Goal: Task Accomplishment & Management: Manage account settings

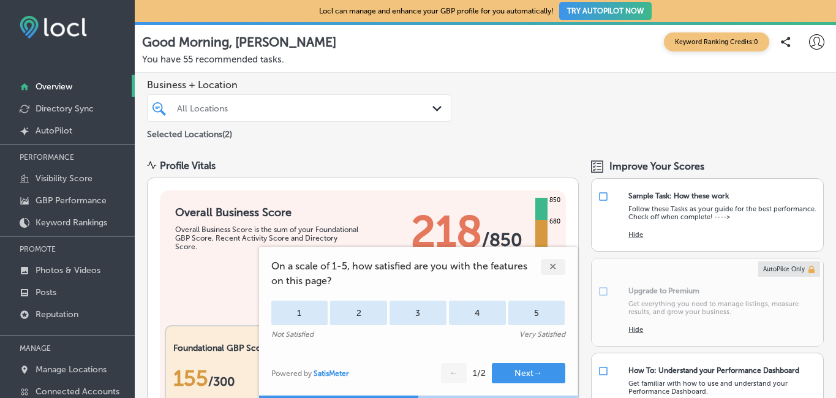
click at [553, 263] on div "✕" at bounding box center [553, 267] width 24 height 16
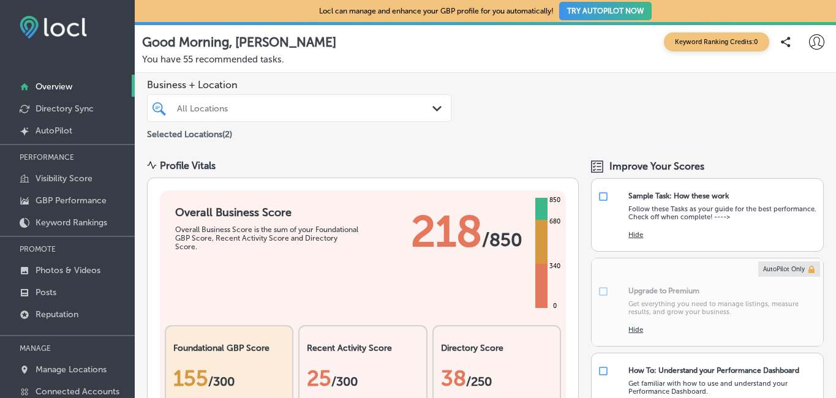
click at [583, 9] on button "TRY AUTOPILOT NOW" at bounding box center [605, 11] width 92 height 18
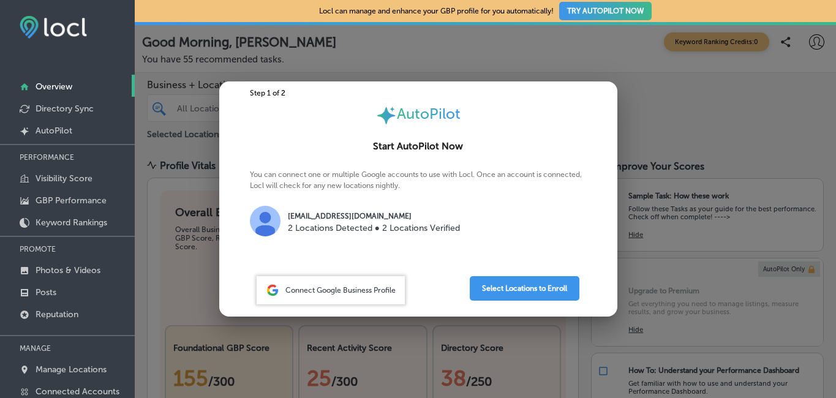
click at [371, 22] on div at bounding box center [485, 23] width 701 height 3
click at [343, 69] on div at bounding box center [418, 199] width 836 height 398
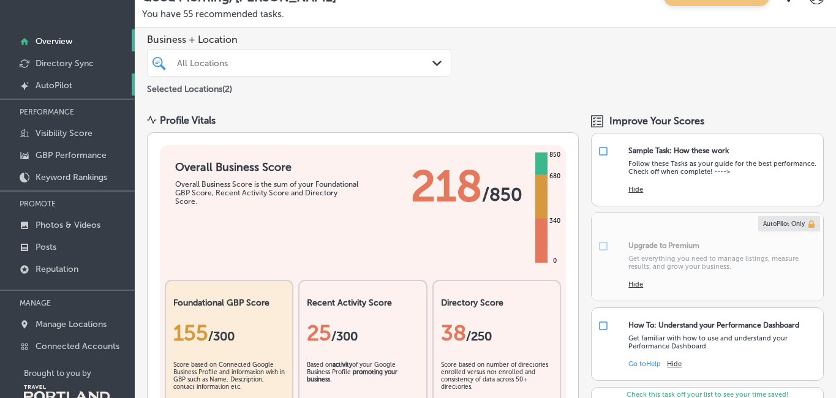
scroll to position [47, 0]
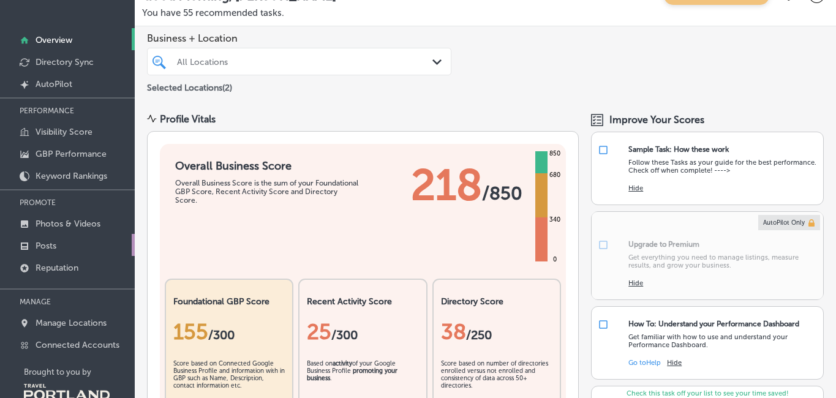
click at [43, 244] on p "Posts" at bounding box center [46, 246] width 21 height 10
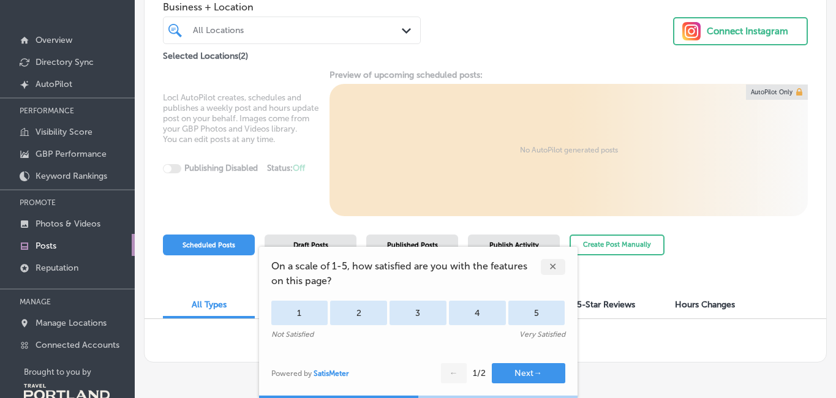
scroll to position [72, 0]
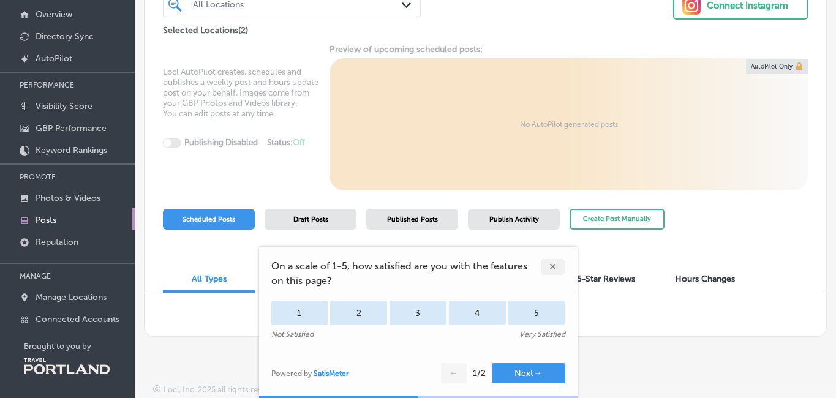
click at [548, 266] on div "✕" at bounding box center [553, 267] width 24 height 16
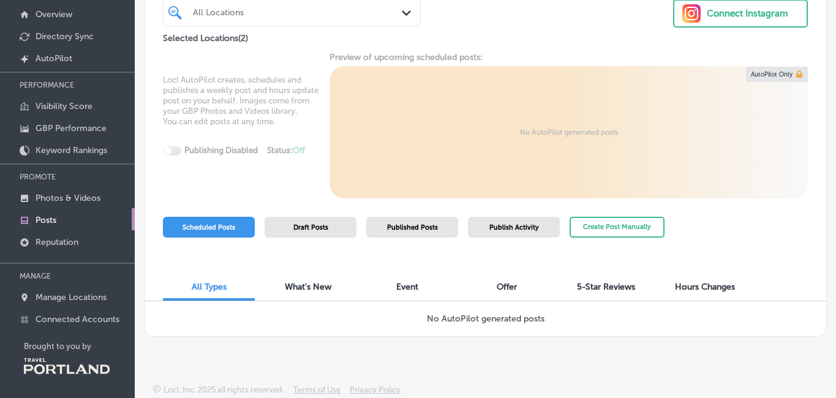
scroll to position [0, 0]
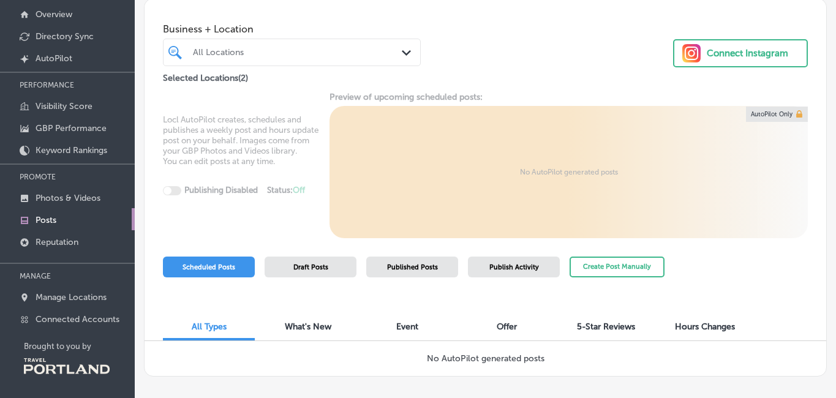
click at [723, 51] on div "Connect Instagram" at bounding box center [746, 53] width 81 height 18
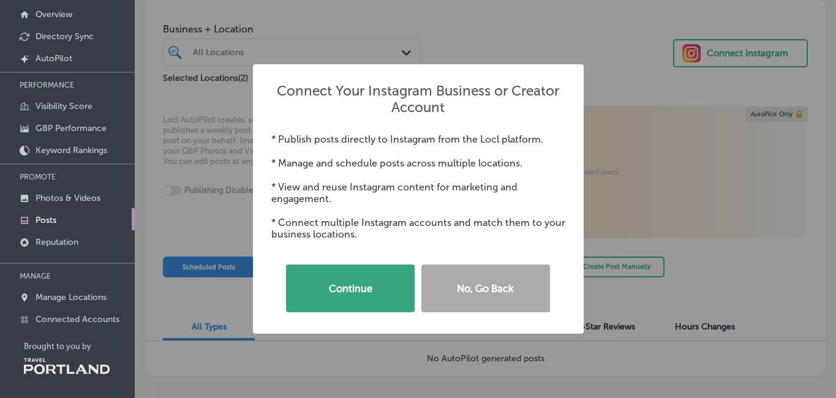
click at [361, 285] on button "Continue" at bounding box center [350, 288] width 129 height 48
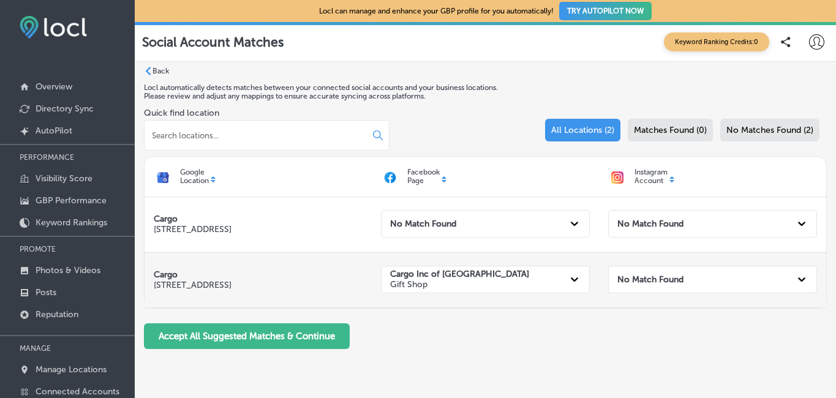
click at [182, 285] on p "[STREET_ADDRESS]" at bounding box center [258, 285] width 209 height 10
click at [318, 287] on p "[STREET_ADDRESS]" at bounding box center [258, 285] width 209 height 10
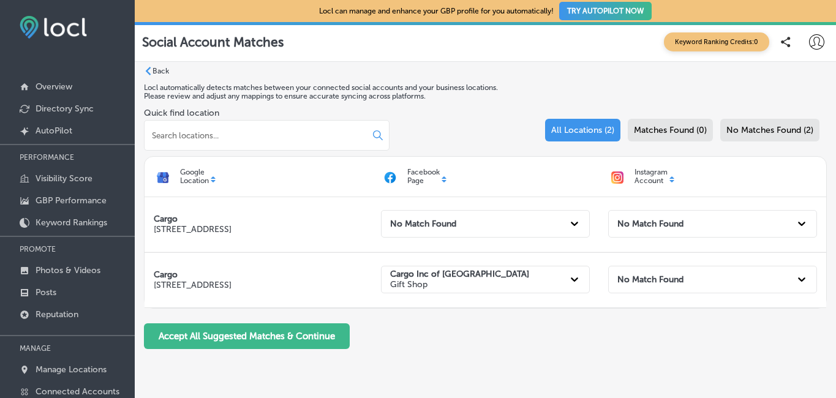
click at [591, 133] on span "All Locations (2)" at bounding box center [582, 130] width 63 height 10
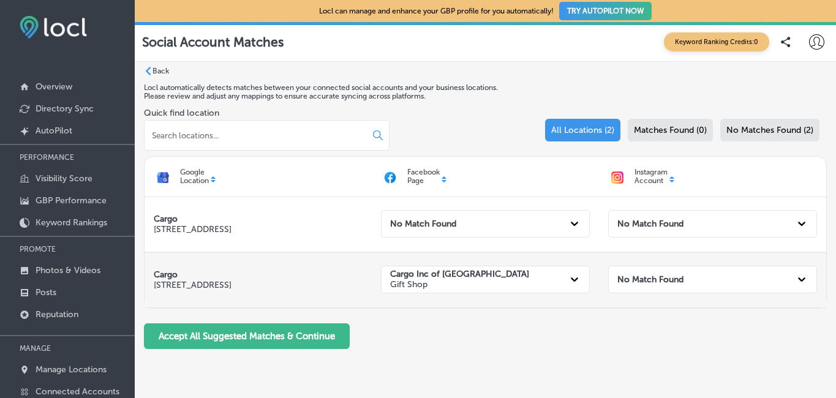
click at [645, 279] on strong "No Match Found" at bounding box center [650, 279] width 66 height 10
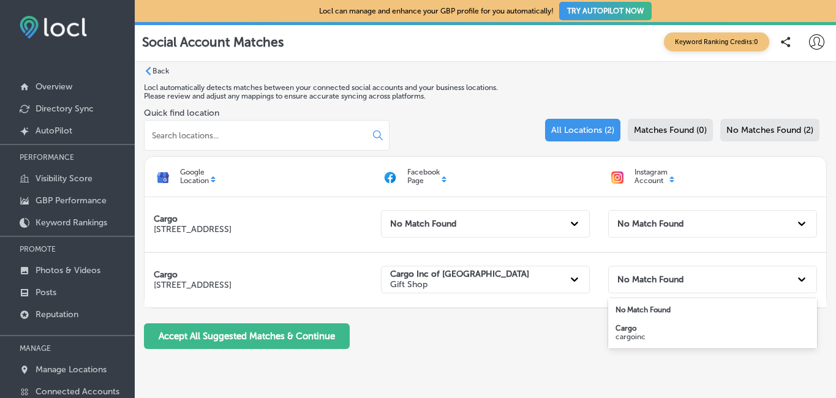
click at [632, 331] on strong "Cargo" at bounding box center [625, 328] width 21 height 9
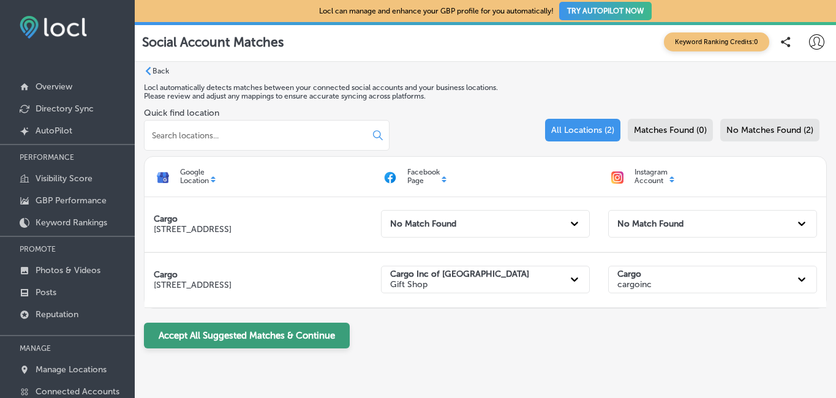
click at [271, 342] on button "Accept All Suggested Matches & Continue" at bounding box center [247, 336] width 206 height 26
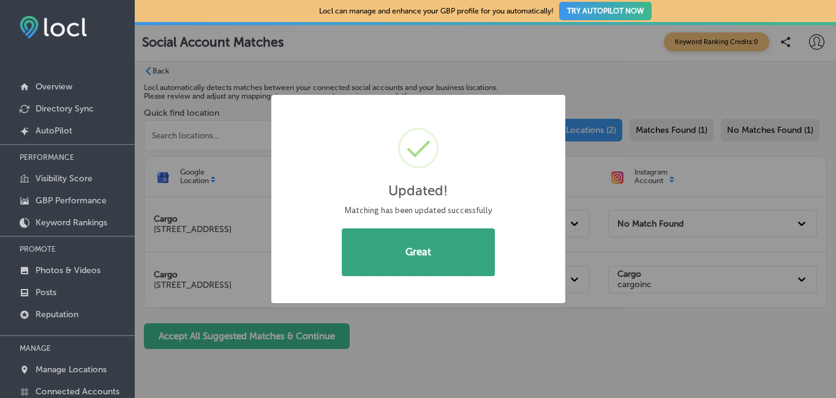
click at [402, 243] on button "Great" at bounding box center [418, 252] width 153 height 48
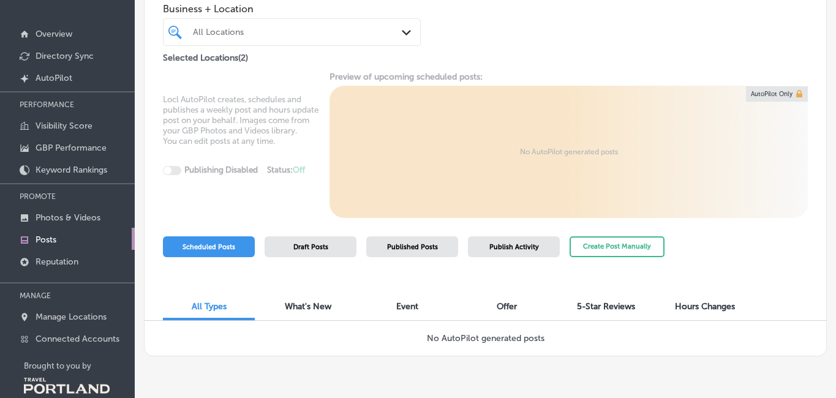
scroll to position [72, 0]
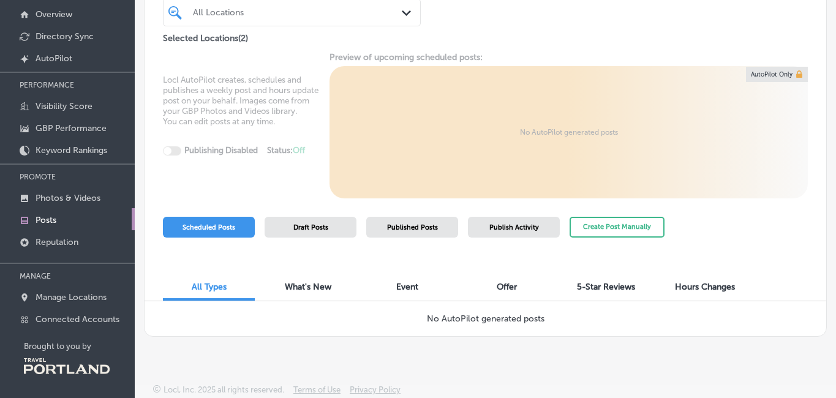
click at [404, 226] on span "Published Posts" at bounding box center [412, 227] width 51 height 8
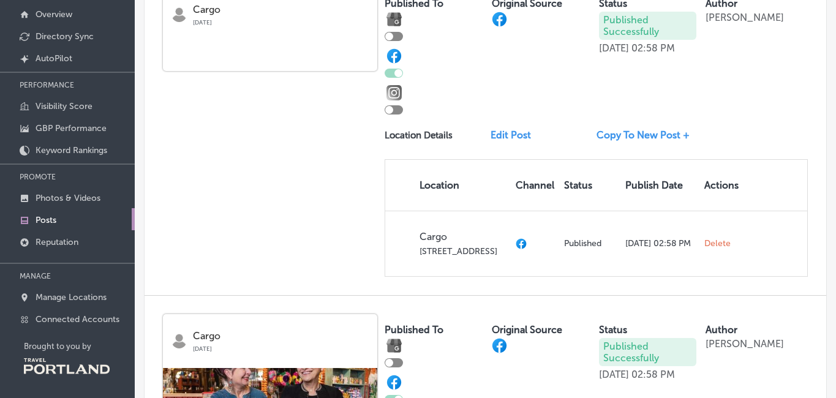
scroll to position [0, 0]
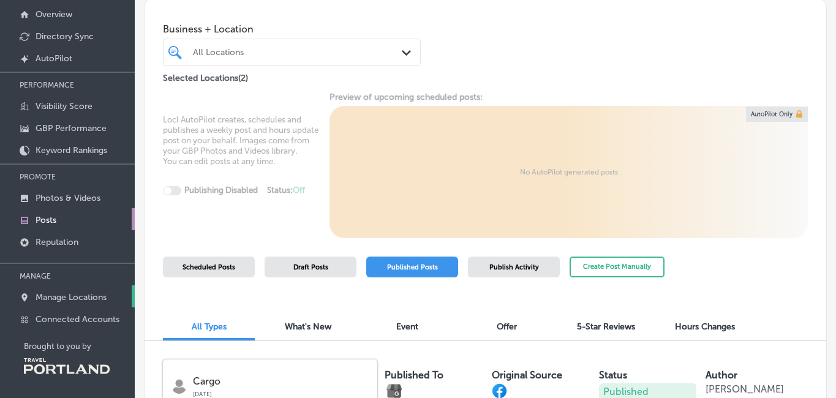
click at [77, 297] on p "Manage Locations" at bounding box center [71, 297] width 71 height 10
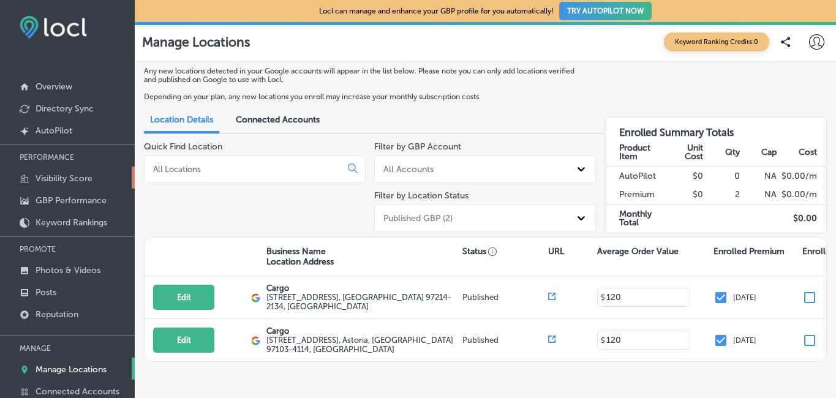
click at [62, 174] on p "Visibility Score" at bounding box center [64, 178] width 57 height 10
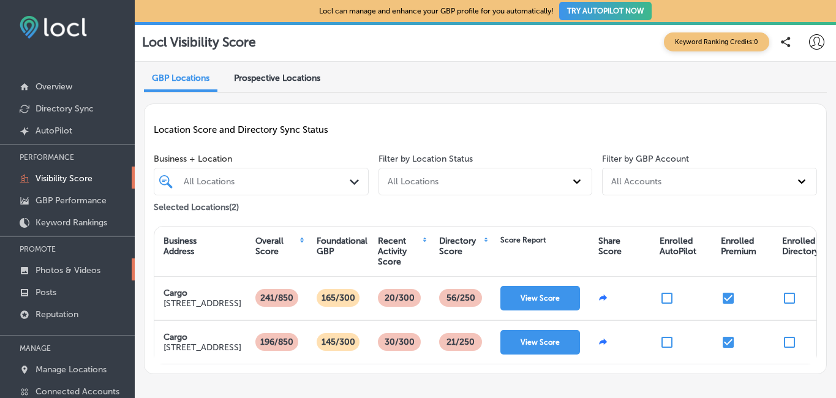
click at [50, 272] on p "Photos & Videos" at bounding box center [68, 270] width 65 height 10
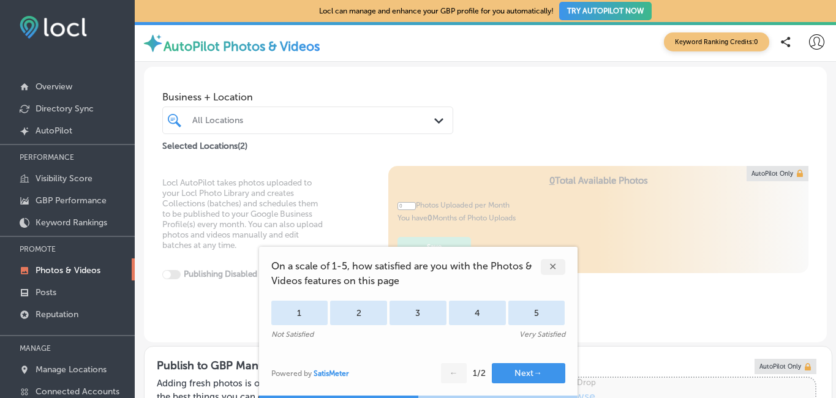
type input "5"
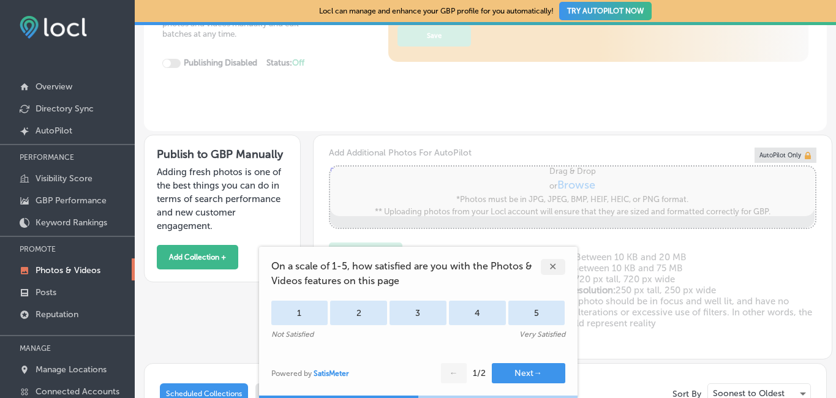
scroll to position [256, 0]
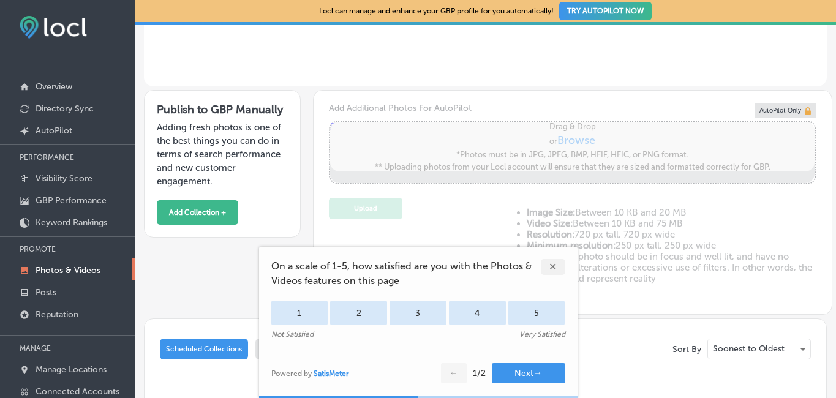
click at [547, 260] on div "✕" at bounding box center [553, 267] width 24 height 16
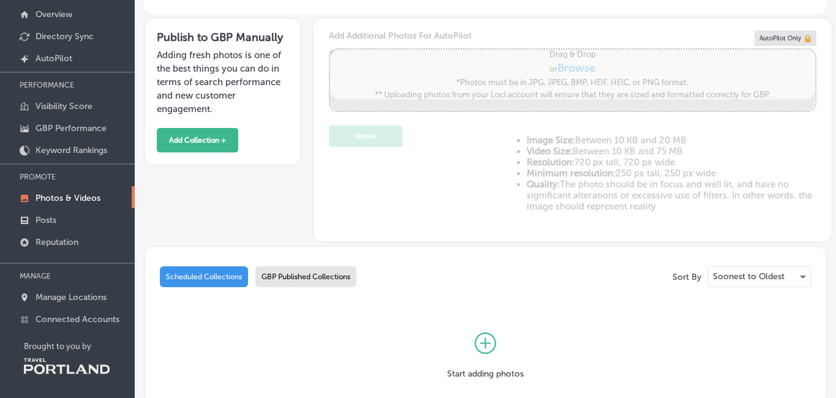
scroll to position [0, 0]
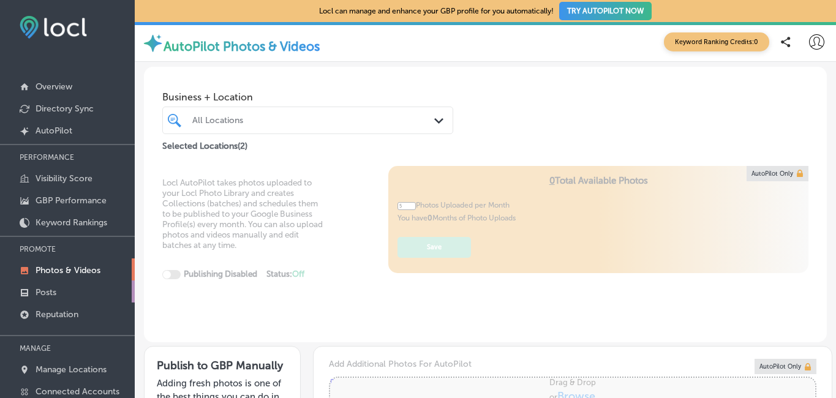
click at [59, 290] on link "Posts" at bounding box center [67, 291] width 135 height 22
